Goal: Information Seeking & Learning: Learn about a topic

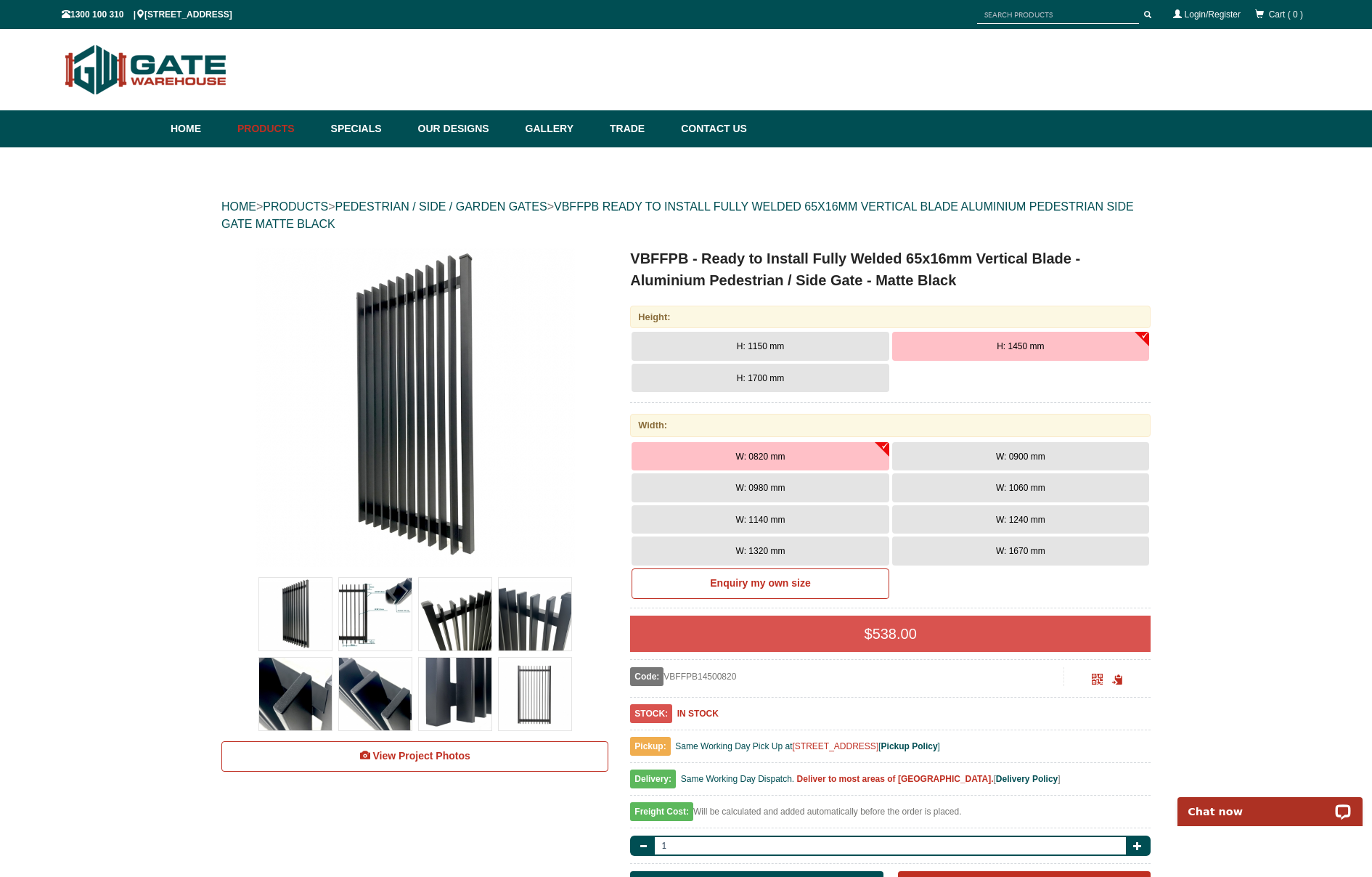
click at [774, 546] on span "W: 1320 mm" at bounding box center [761, 551] width 49 height 10
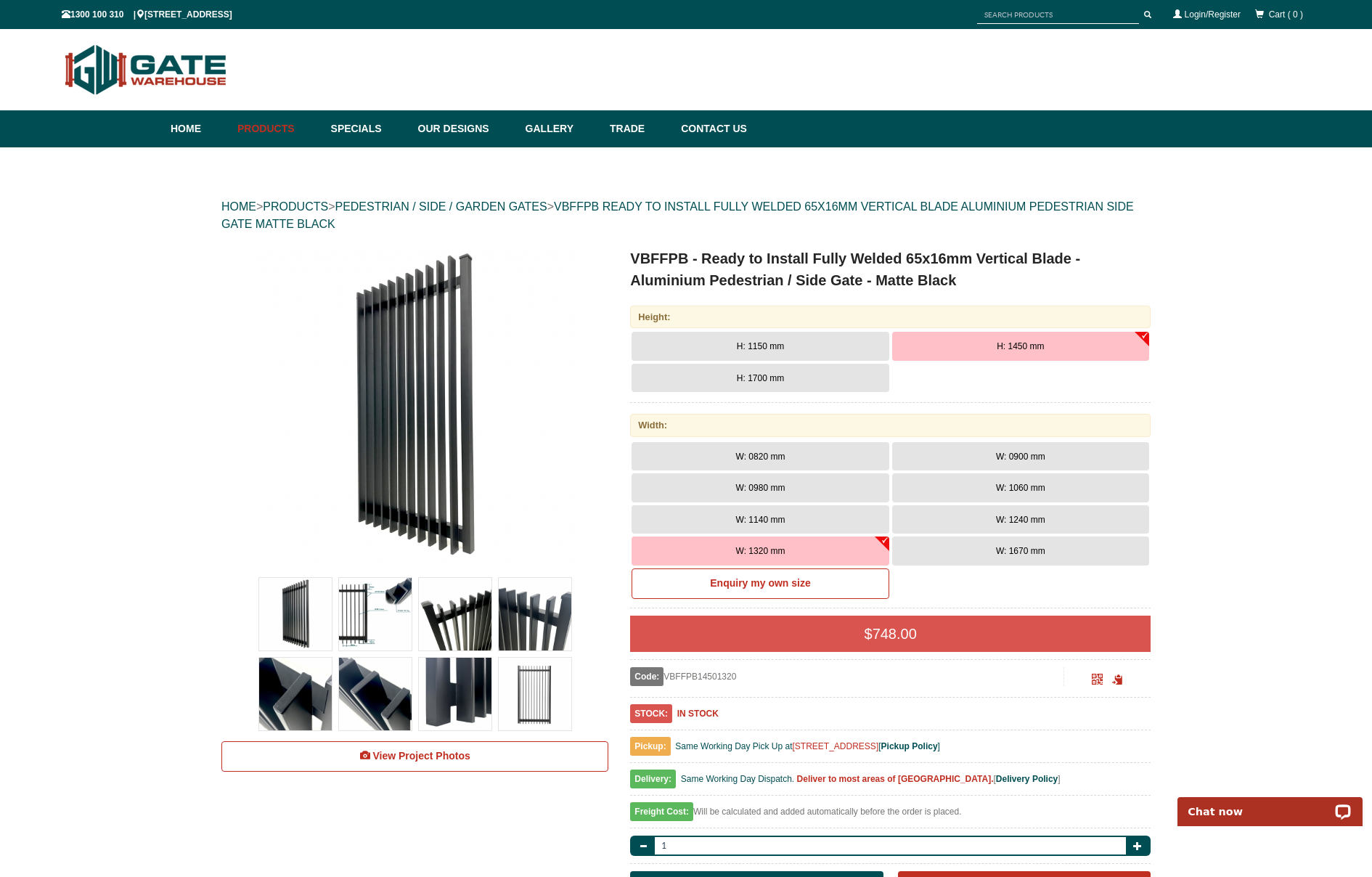
click at [995, 344] on button "H: 1450 mm" at bounding box center [1021, 346] width 257 height 29
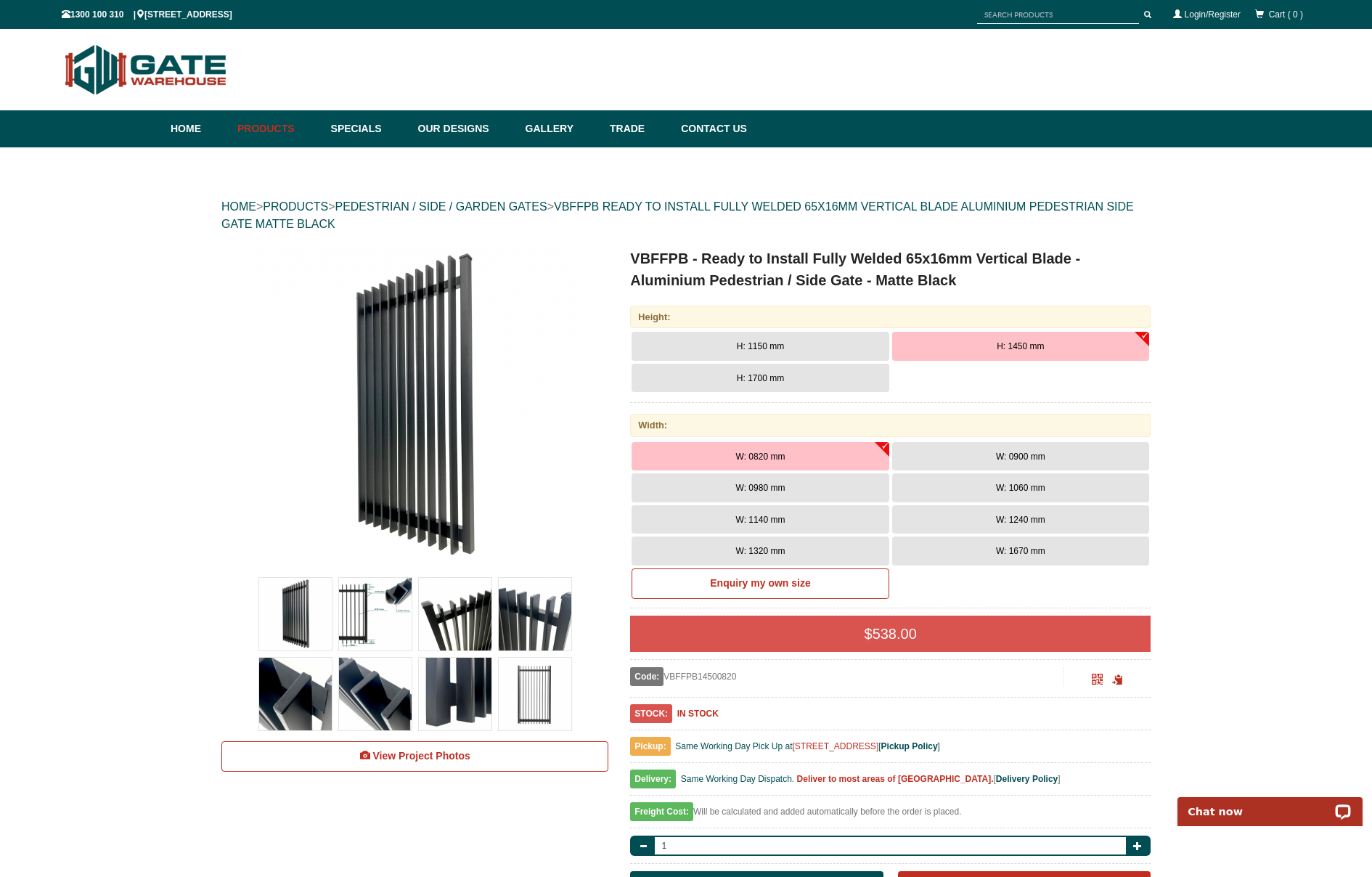
click at [756, 546] on span "W: 1320 mm" at bounding box center [761, 551] width 49 height 10
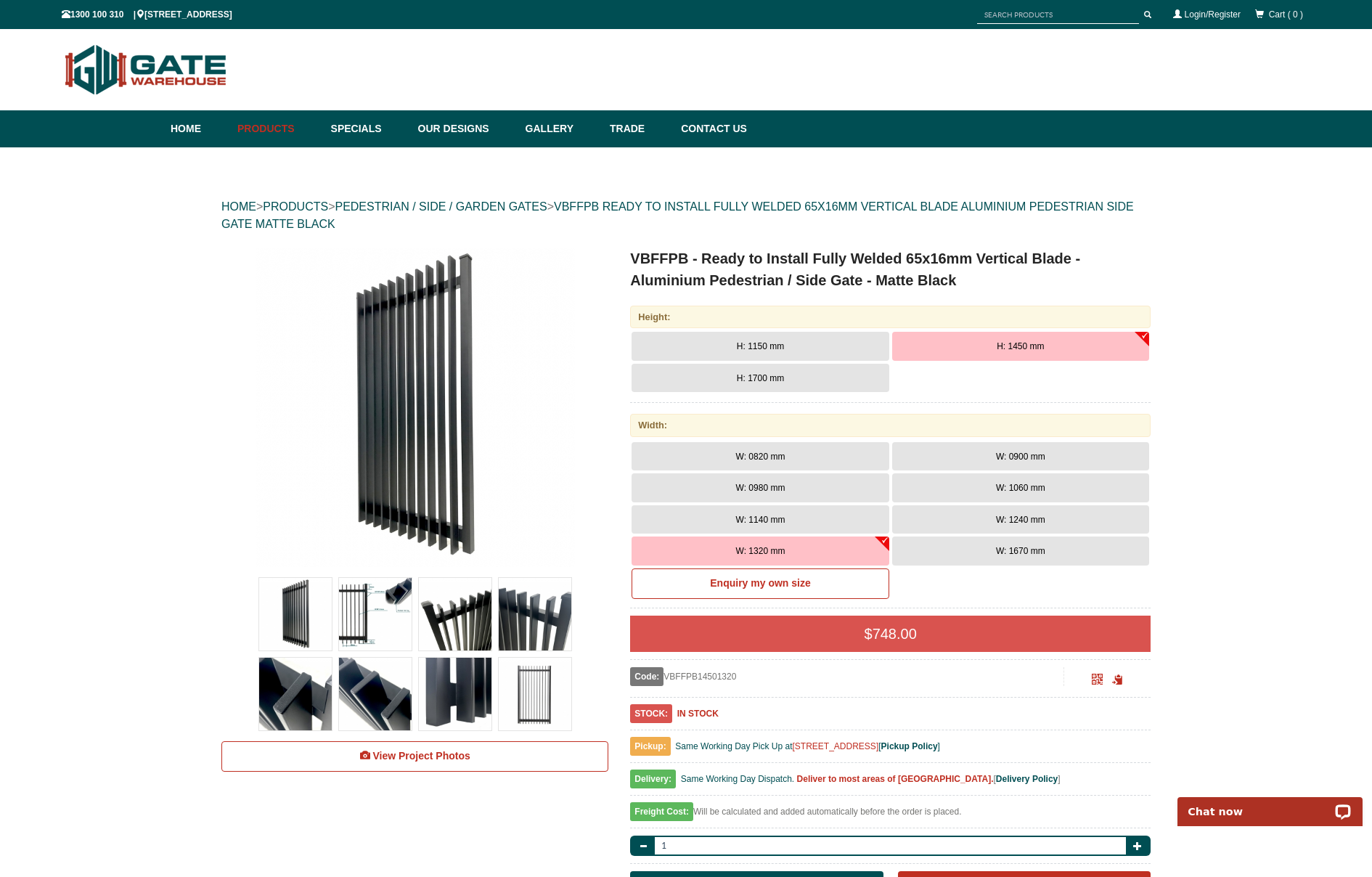
click at [531, 697] on img at bounding box center [535, 693] width 72 height 72
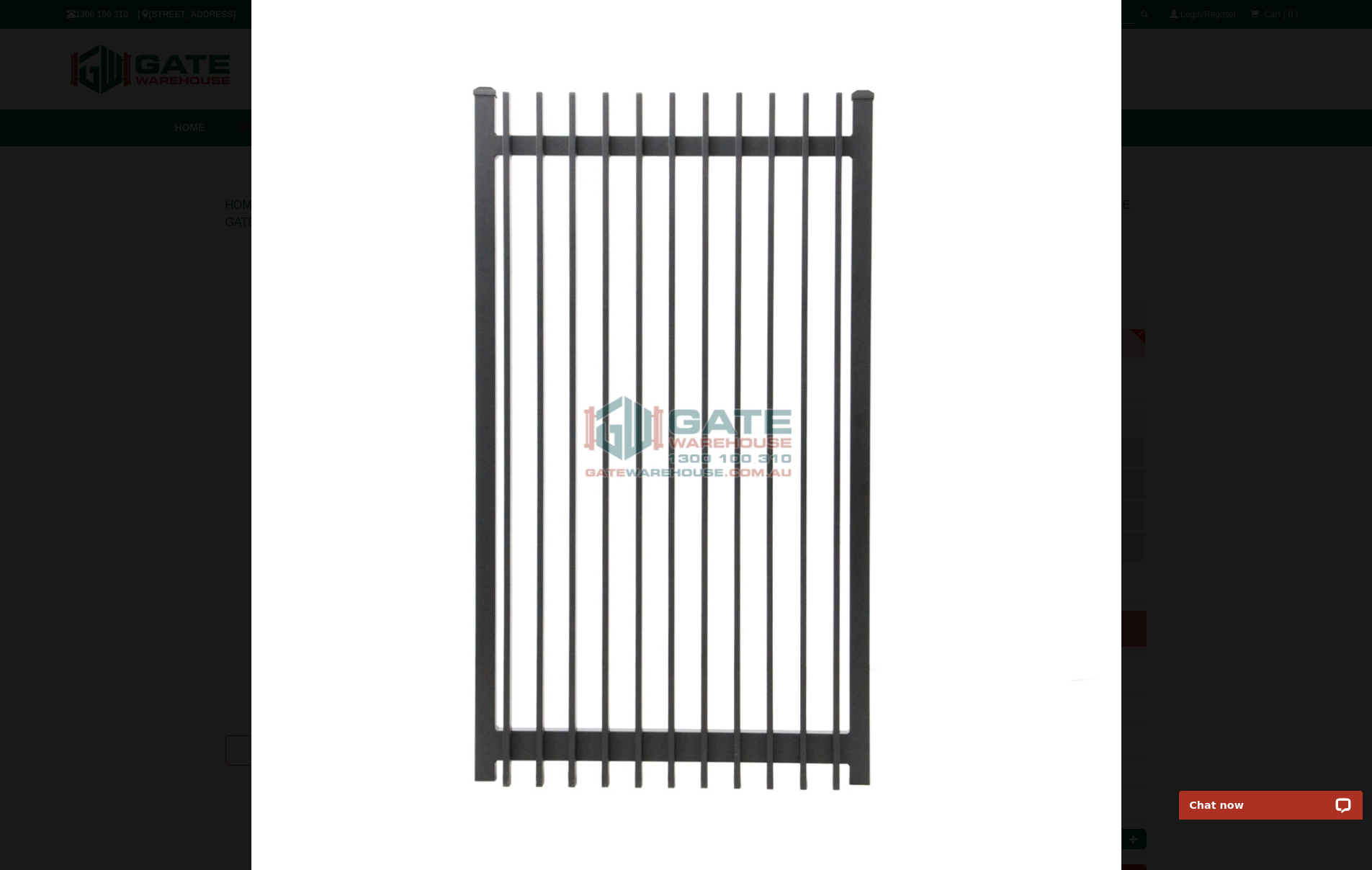
click at [196, 208] on div at bounding box center [686, 435] width 1372 height 870
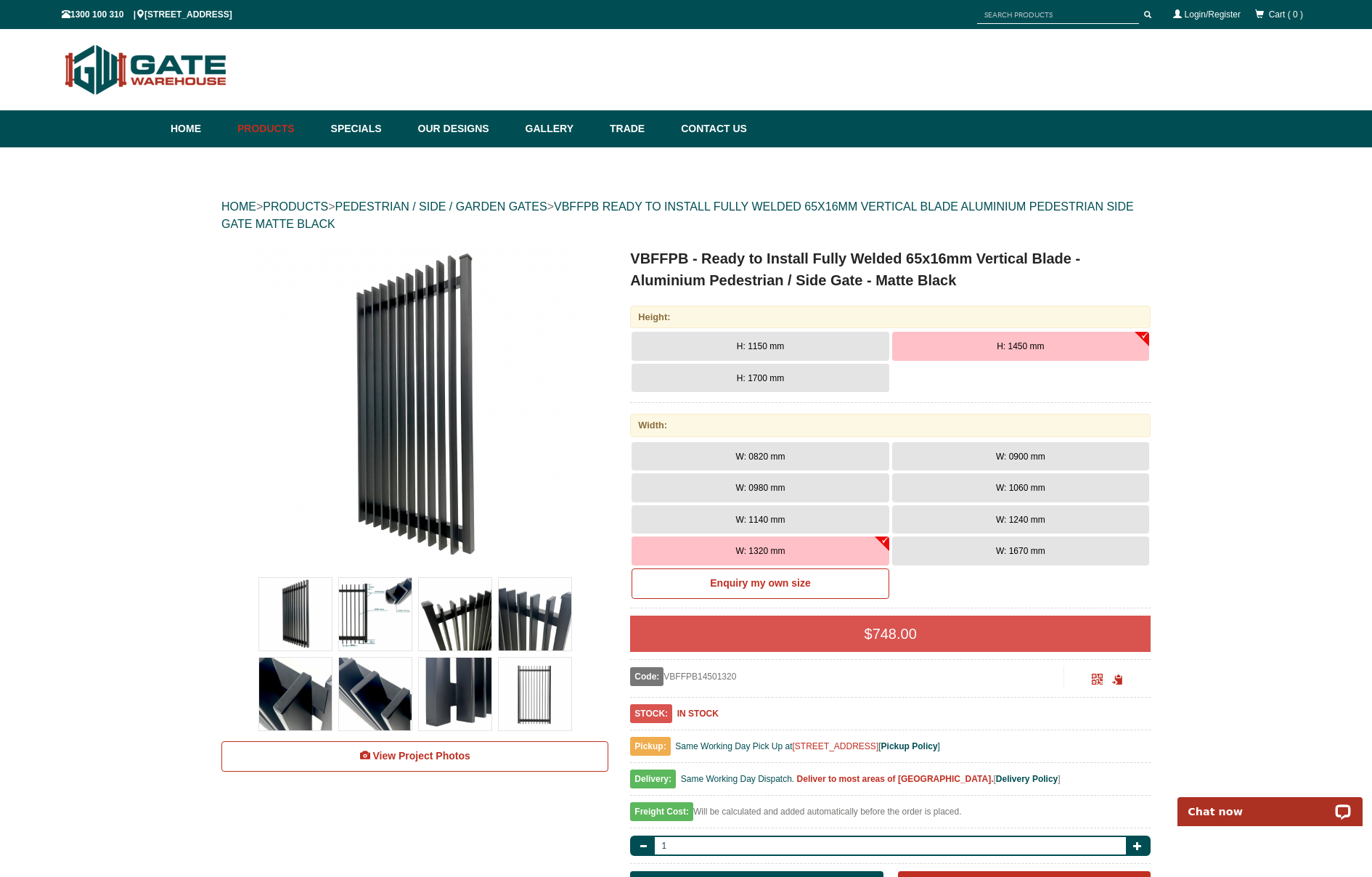
click at [406, 758] on span "View Project Photos" at bounding box center [421, 755] width 97 height 12
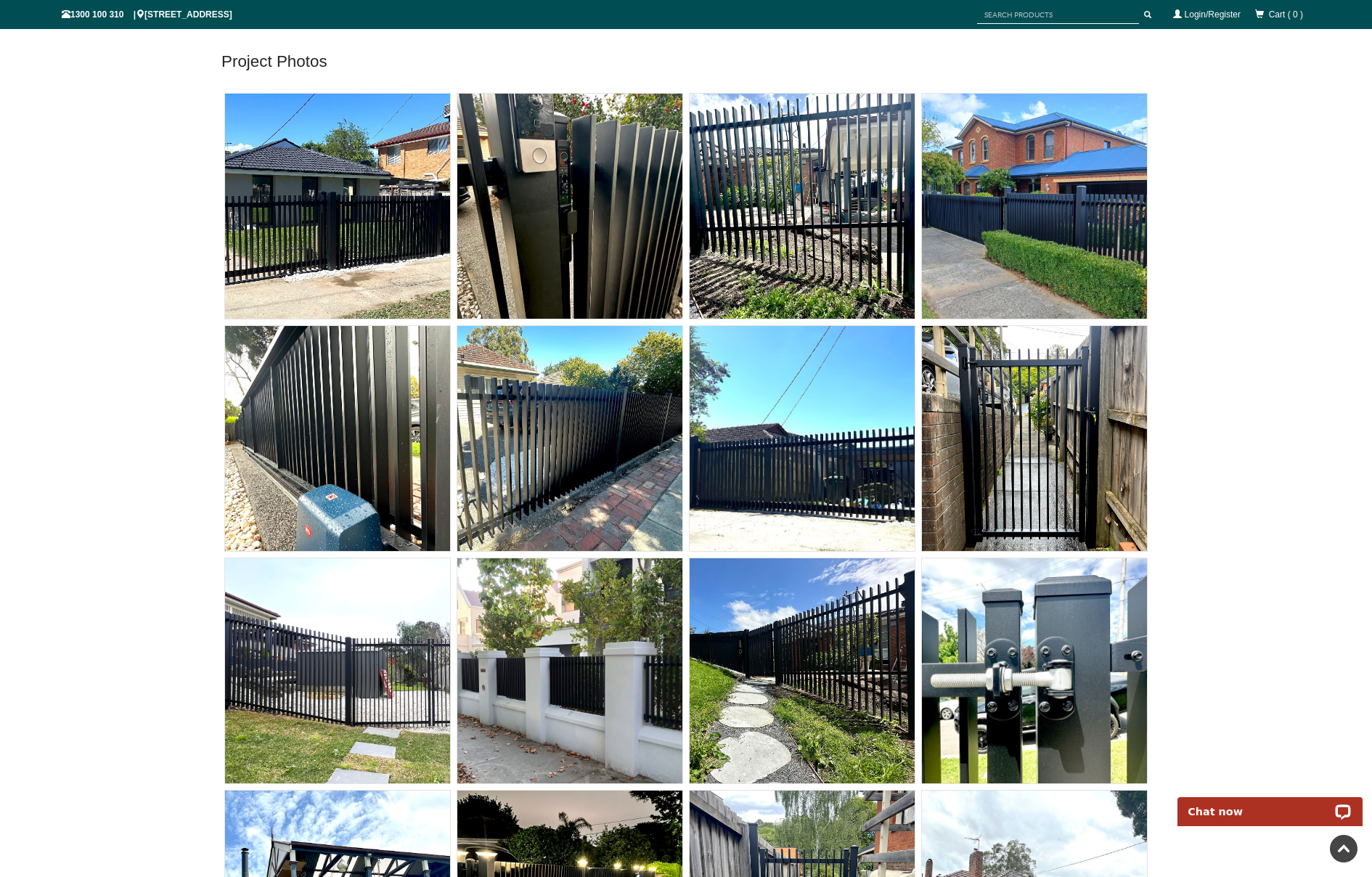
click at [1025, 446] on img at bounding box center [1034, 438] width 225 height 225
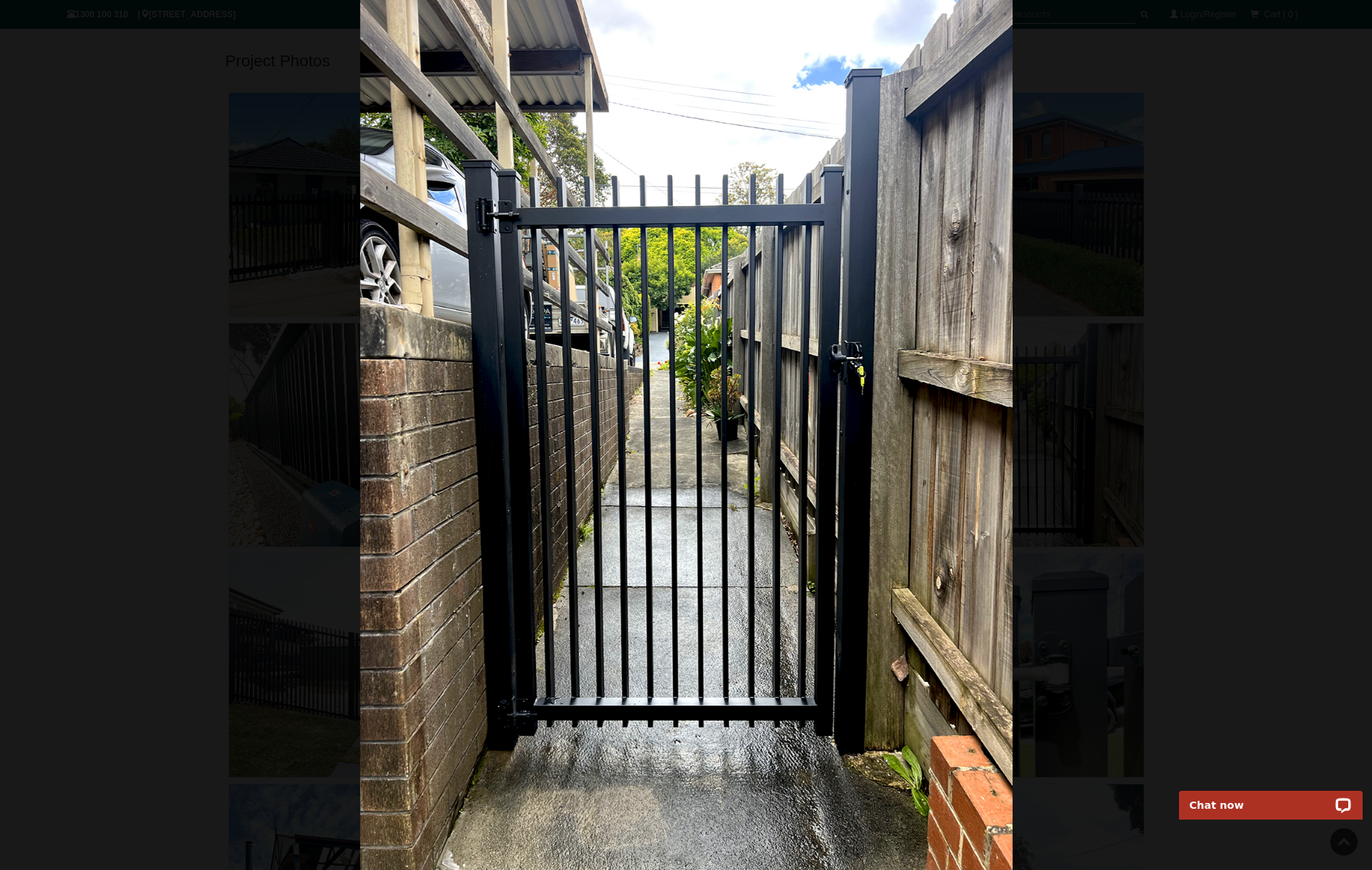
click at [123, 166] on div at bounding box center [686, 435] width 1372 height 870
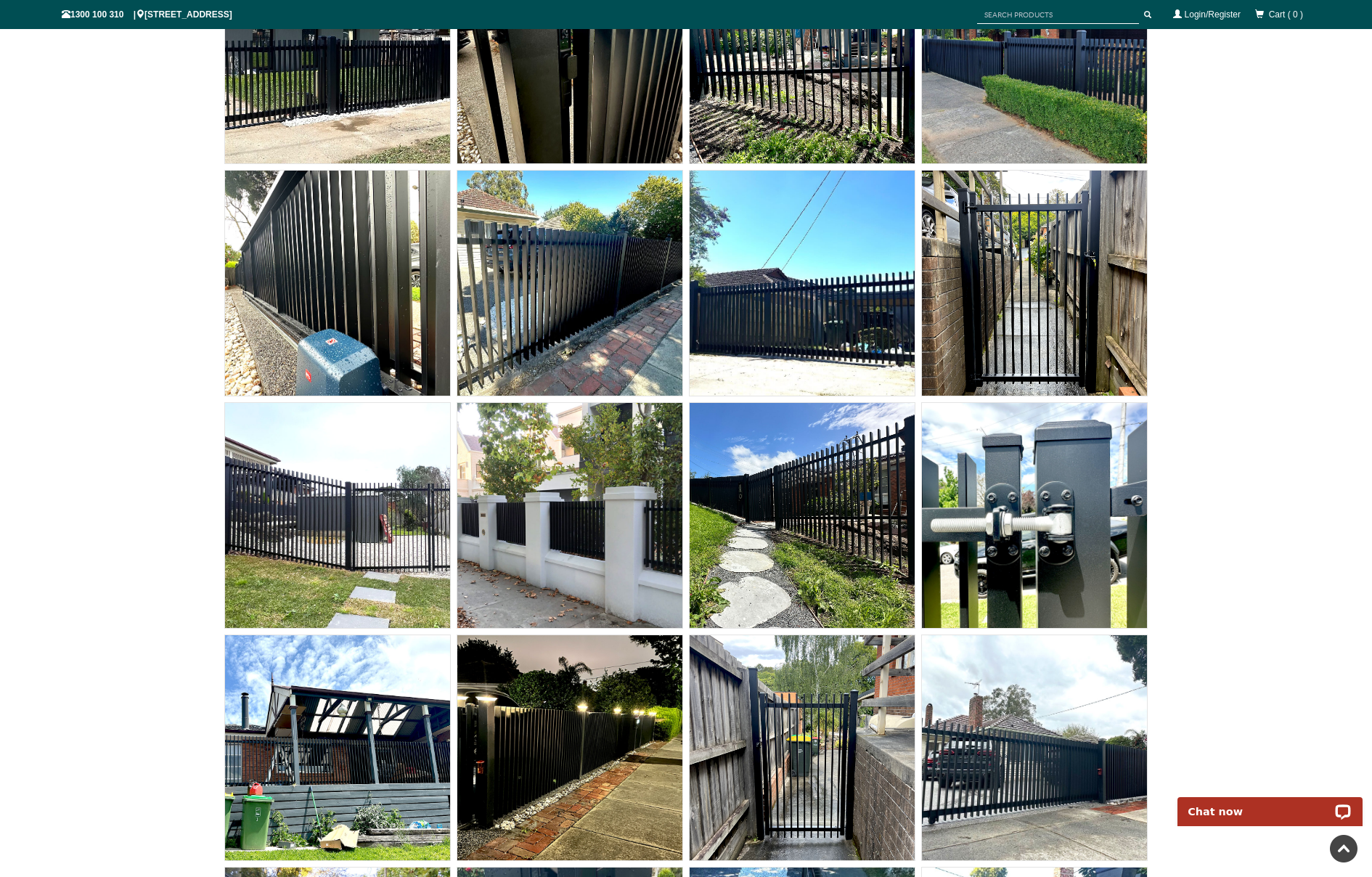
scroll to position [8077, 0]
